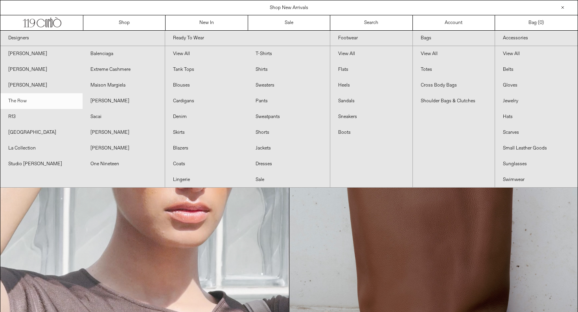
click at [14, 103] on link "The Row" at bounding box center [41, 101] width 82 height 16
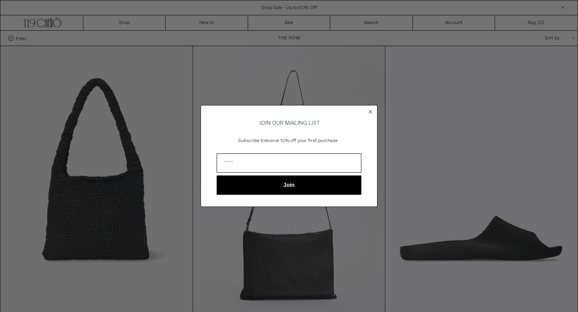
click at [371, 110] on icon "Close dialog" at bounding box center [370, 111] width 3 height 3
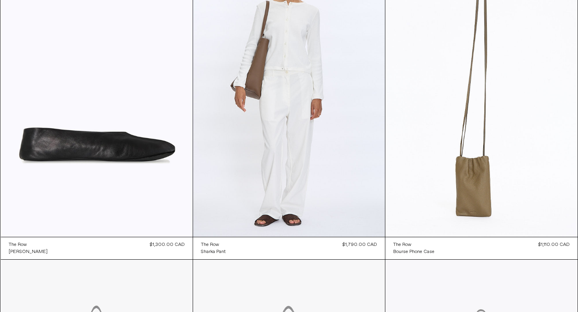
scroll to position [413, 0]
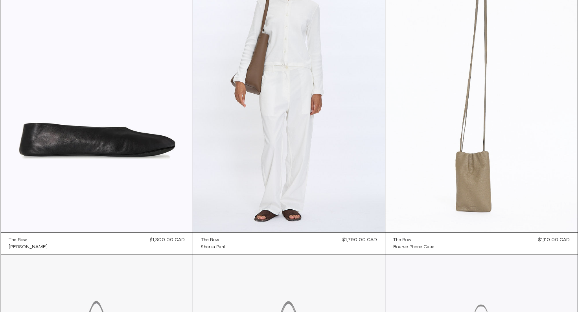
click at [469, 203] on at bounding box center [482, 88] width 192 height 288
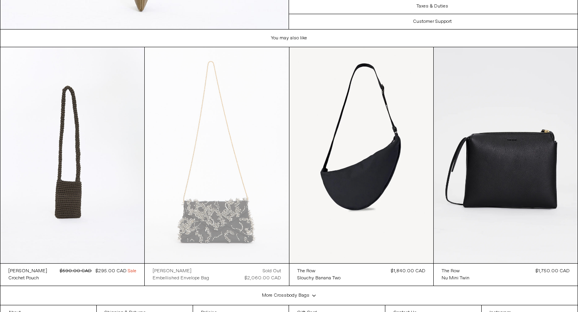
scroll to position [739, 0]
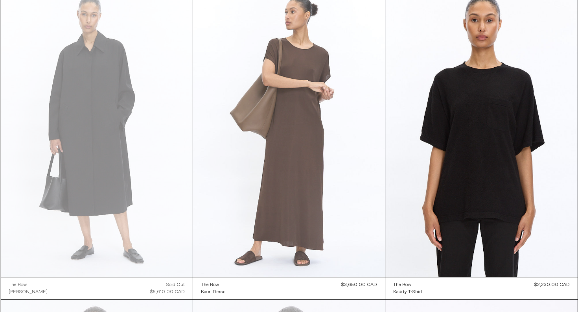
scroll to position [1302, 0]
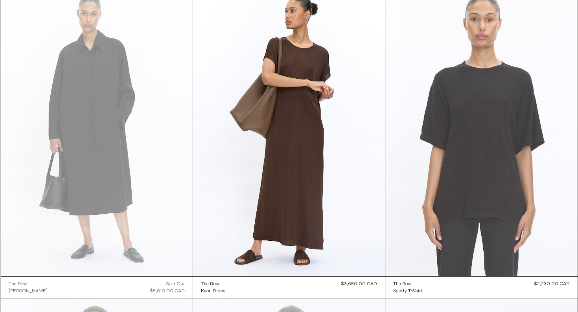
click at [491, 149] on at bounding box center [482, 132] width 192 height 288
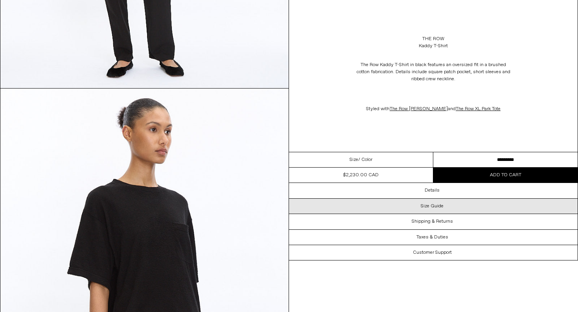
scroll to position [677, 0]
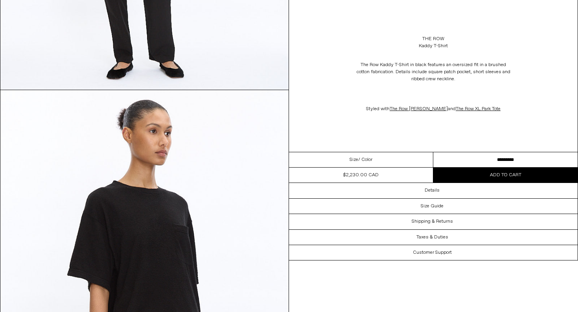
click at [474, 177] on button "Add to cart" at bounding box center [505, 175] width 144 height 15
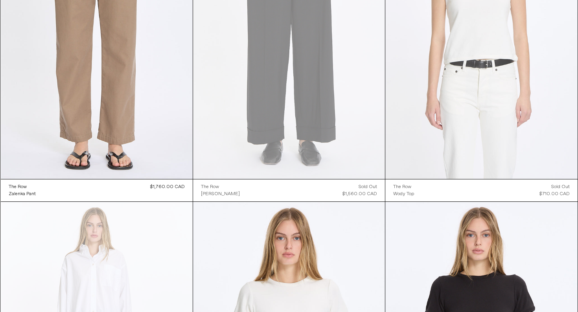
scroll to position [2022, 0]
click at [496, 41] on at bounding box center [482, 34] width 192 height 288
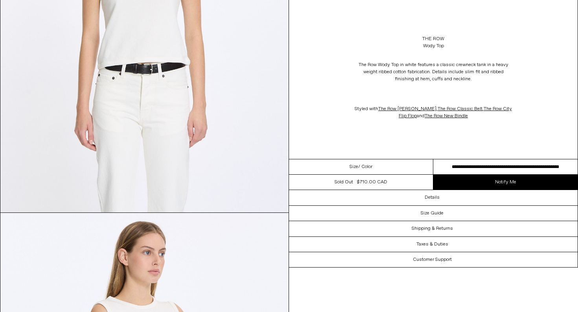
scroll to position [178, 0]
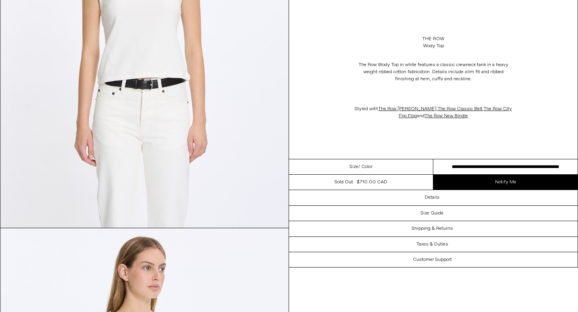
click at [466, 162] on select "**********" at bounding box center [505, 166] width 144 height 15
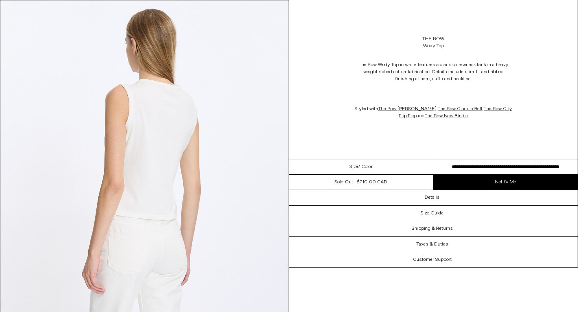
scroll to position [771, 0]
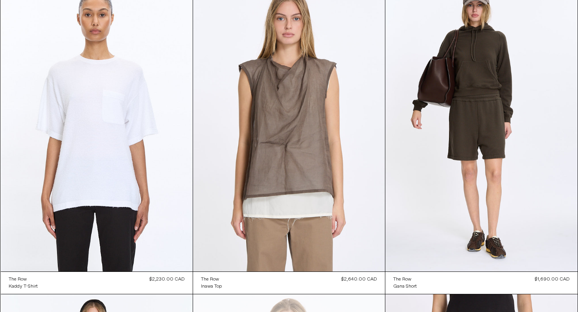
scroll to position [3175, 0]
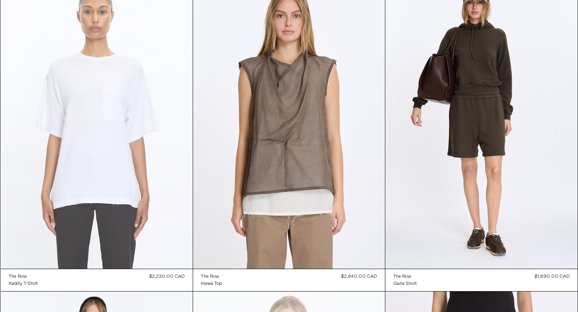
click at [98, 132] on at bounding box center [97, 124] width 192 height 288
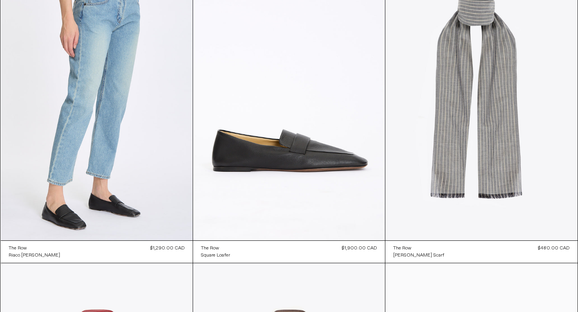
scroll to position [3830, 0]
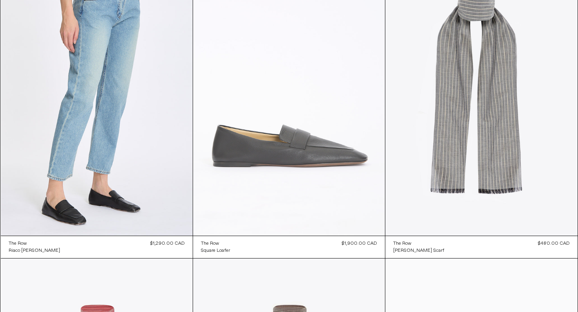
click at [302, 163] on at bounding box center [289, 91] width 192 height 288
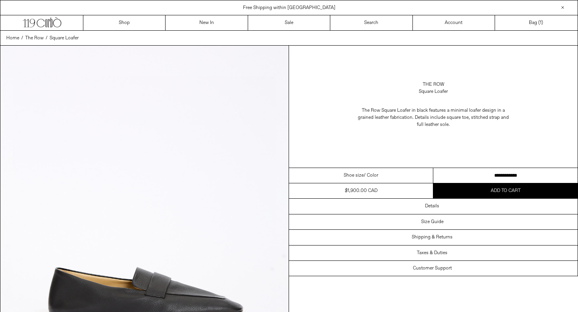
click at [486, 178] on select "**********" at bounding box center [505, 175] width 144 height 15
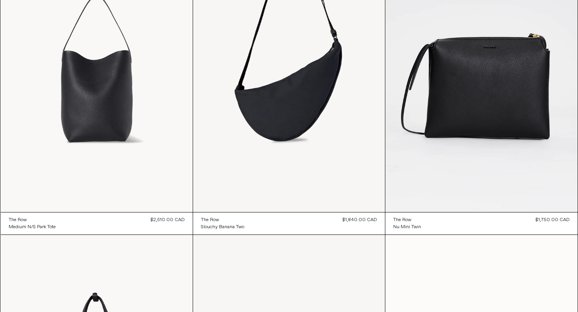
scroll to position [6963, 0]
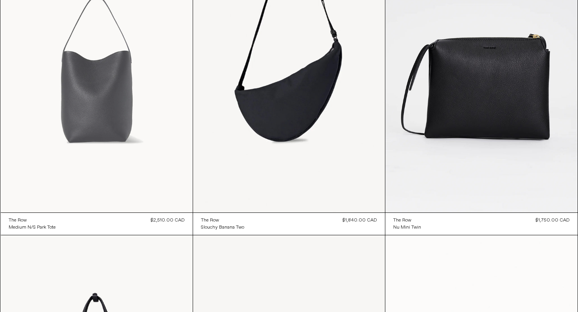
click at [109, 109] on at bounding box center [97, 68] width 192 height 288
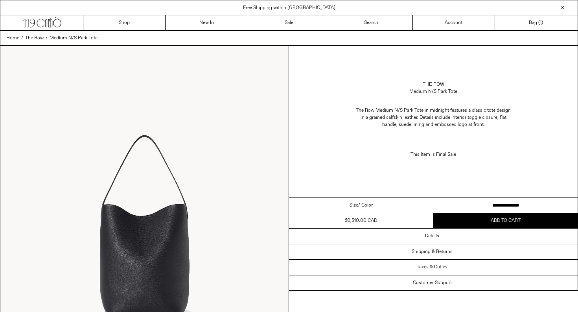
click at [167, 274] on img at bounding box center [144, 226] width 288 height 360
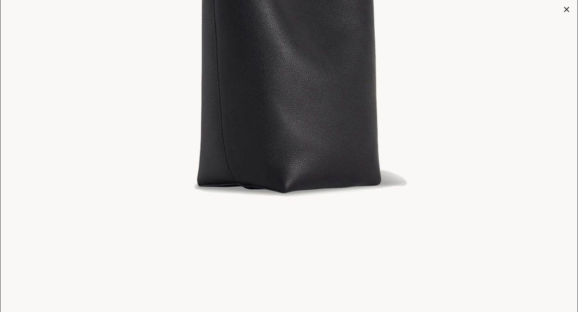
scroll to position [1855, 0]
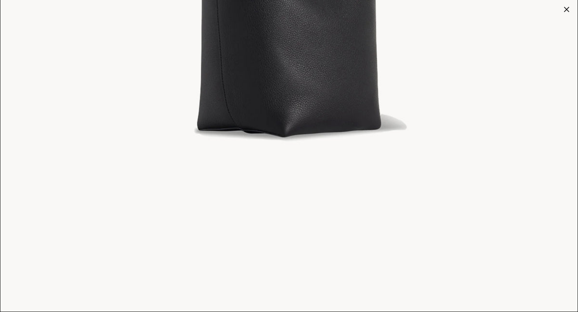
click at [565, 9] on div at bounding box center [566, 9] width 11 height 11
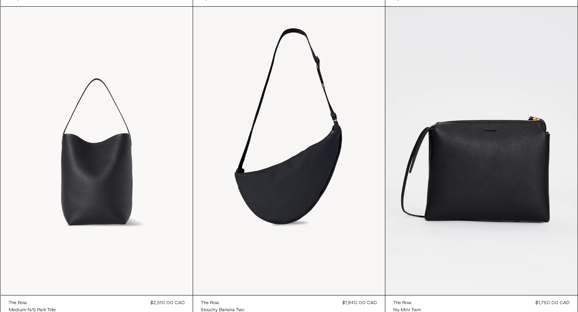
scroll to position [6881, 0]
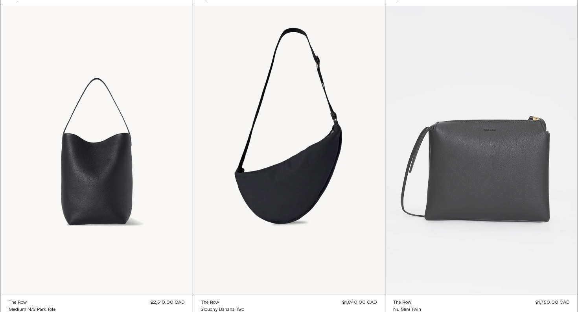
click at [474, 147] on at bounding box center [482, 150] width 192 height 288
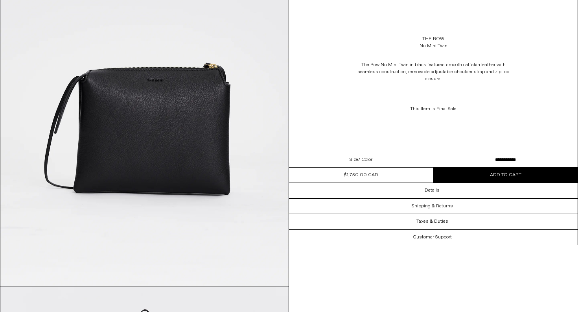
scroll to position [124, 0]
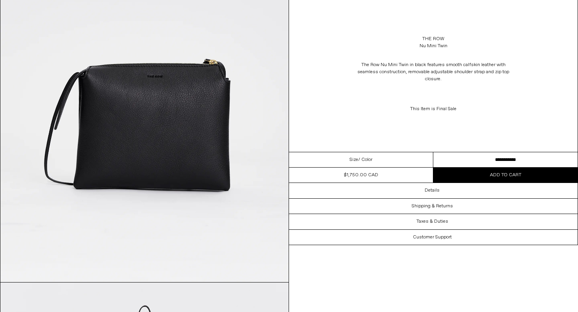
click at [485, 177] on button "Add to cart" at bounding box center [505, 175] width 144 height 15
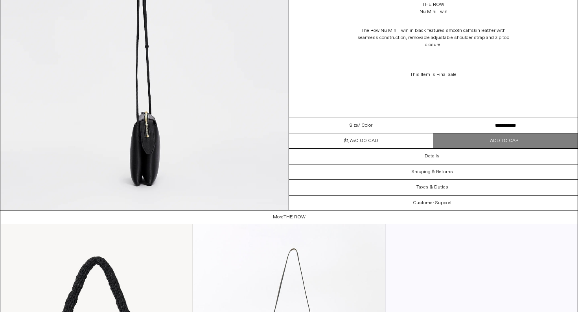
scroll to position [1280, 0]
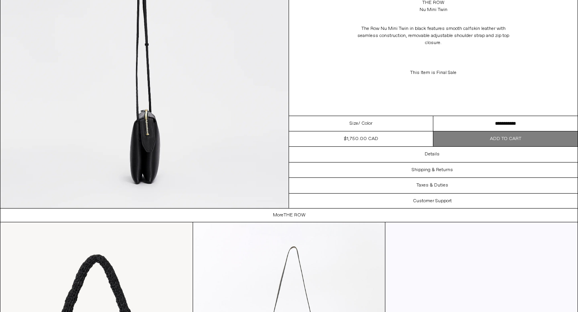
click at [146, 134] on img at bounding box center [144, 28] width 288 height 360
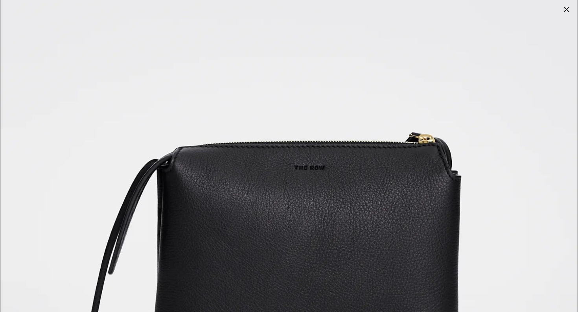
scroll to position [150, 0]
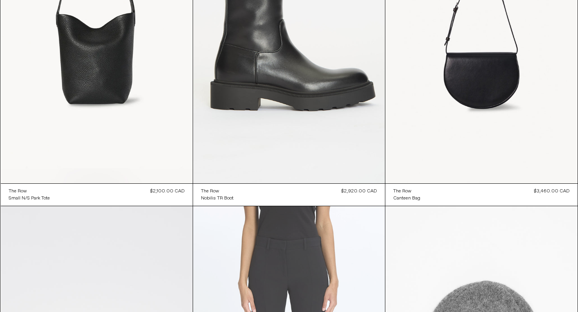
scroll to position [7903, 0]
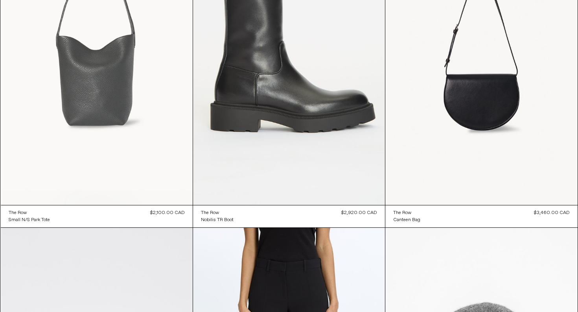
click at [108, 94] on at bounding box center [97, 61] width 192 height 288
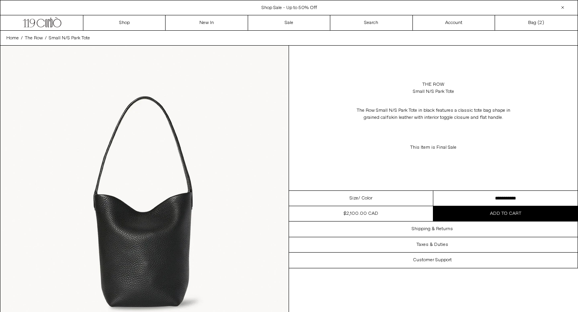
click at [493, 215] on span "Add to cart" at bounding box center [505, 213] width 31 height 6
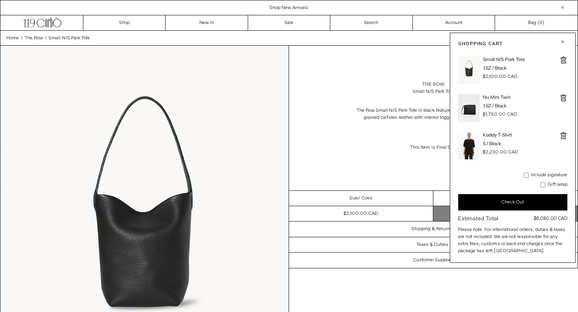
click at [237, 111] on img at bounding box center [144, 226] width 288 height 360
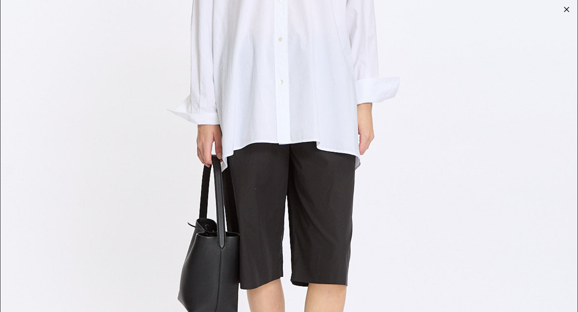
scroll to position [1099, 0]
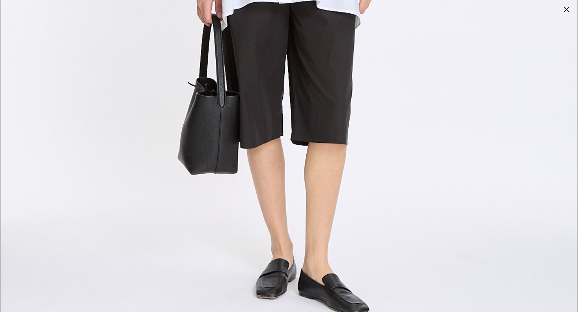
click at [564, 11] on div at bounding box center [566, 9] width 11 height 11
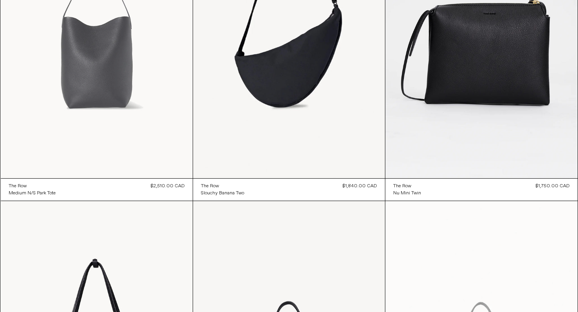
scroll to position [6997, 0]
click at [117, 76] on at bounding box center [97, 34] width 192 height 288
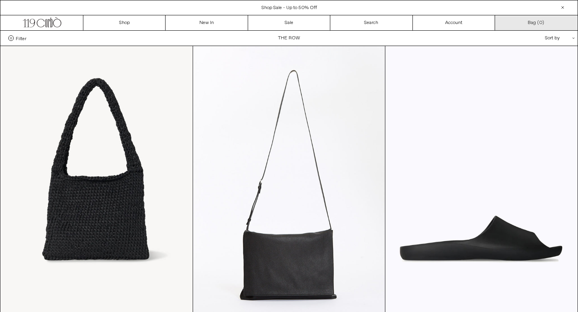
click at [534, 24] on link "Bag ( 0 )" at bounding box center [536, 22] width 82 height 15
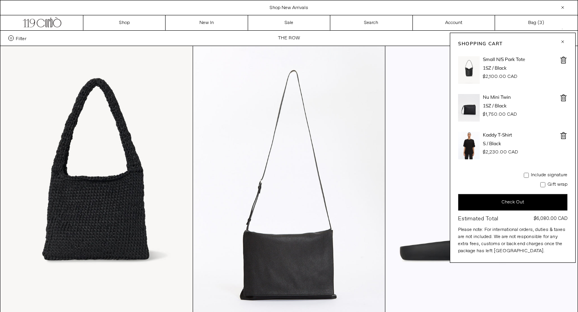
click at [498, 203] on button "Check Out" at bounding box center [512, 202] width 109 height 17
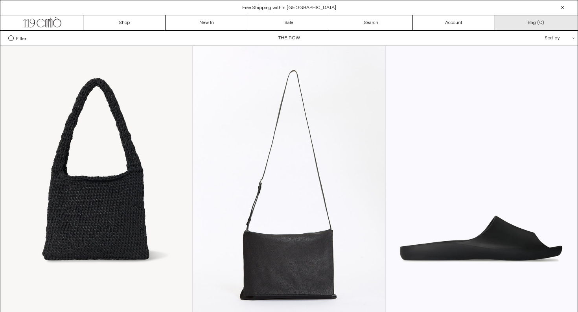
click at [526, 25] on link "Bag ( 0 )" at bounding box center [536, 22] width 82 height 15
